Goal: Navigation & Orientation: Go to known website

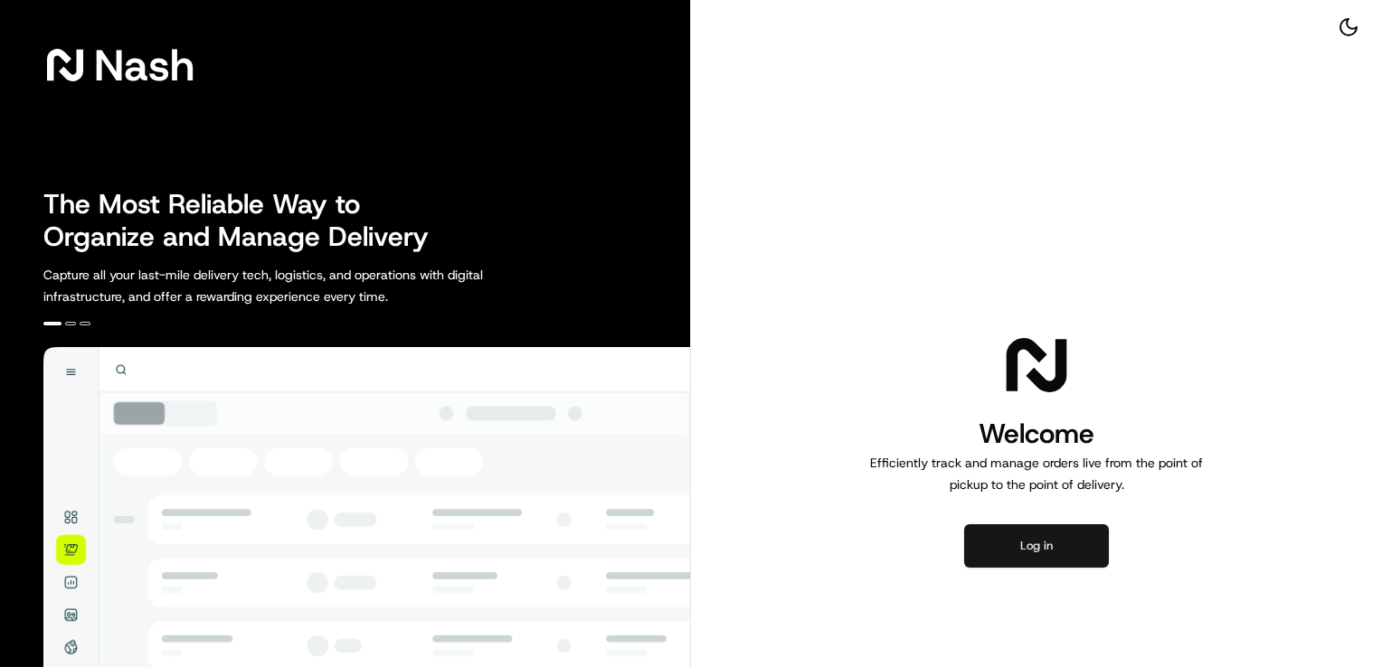
click at [1020, 542] on button "Log in" at bounding box center [1036, 545] width 145 height 43
